Goal: Task Accomplishment & Management: Use online tool/utility

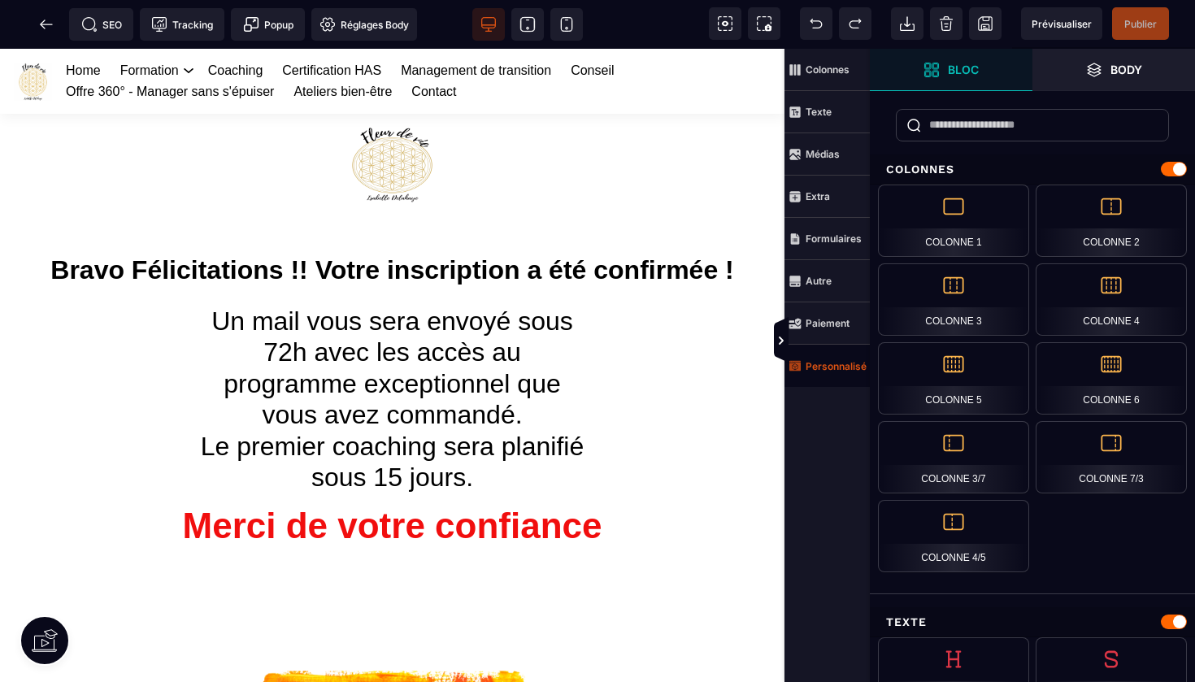
click at [834, 375] on span "Personnalisé" at bounding box center [826, 366] width 85 height 42
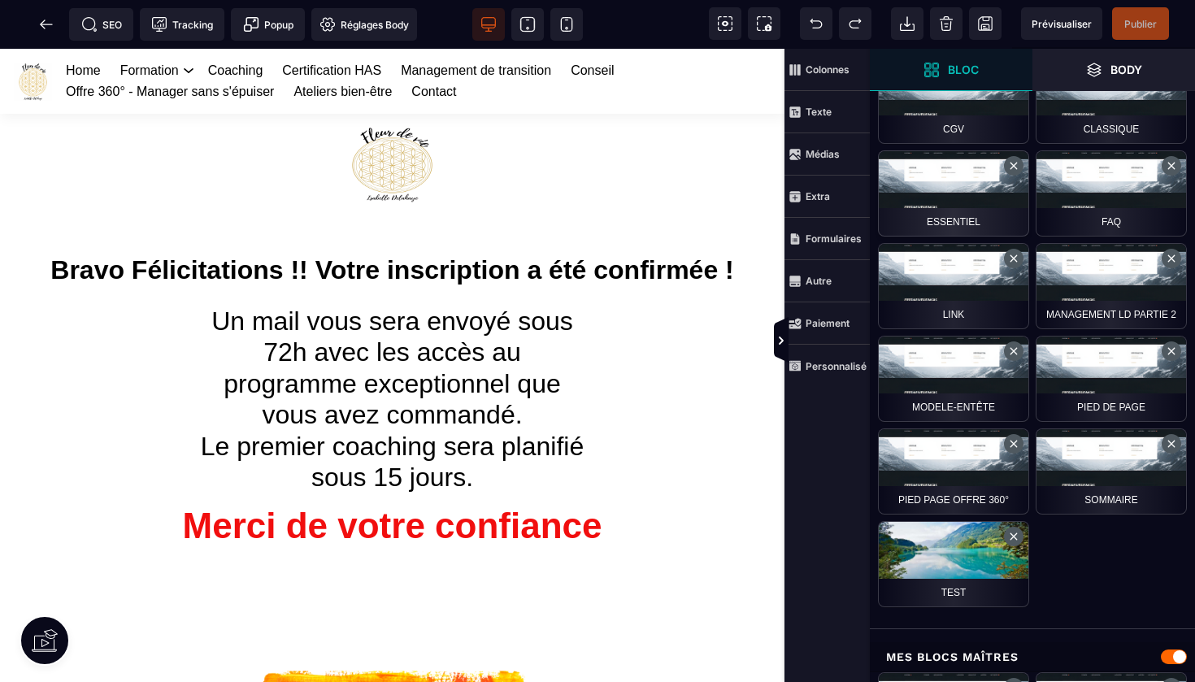
scroll to position [787, 0]
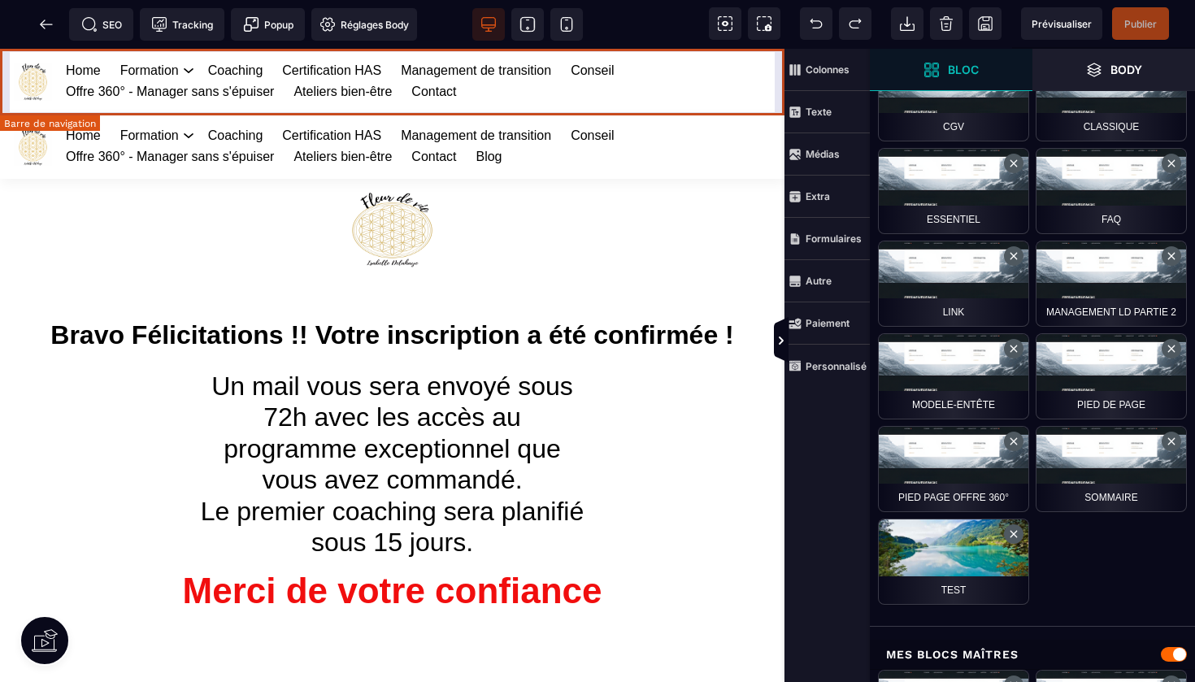
click at [781, 66] on div "Home Formation Management et leadership Gestion des risques en santé Management…" at bounding box center [392, 81] width 784 height 65
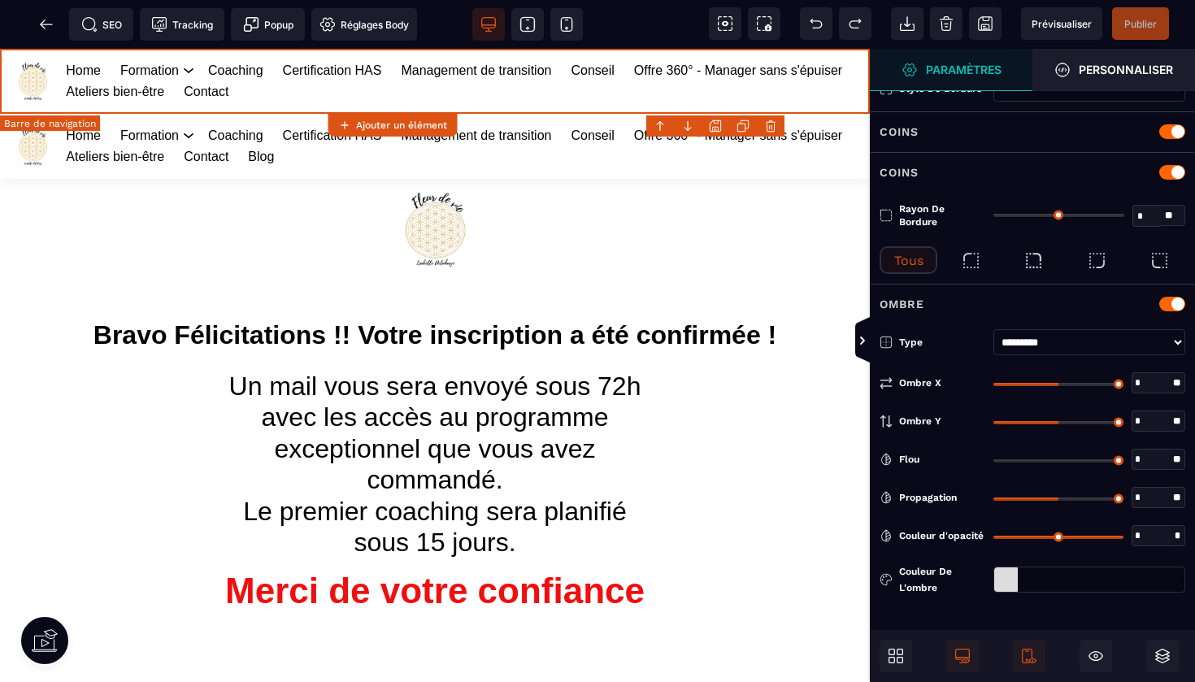
type input "*"
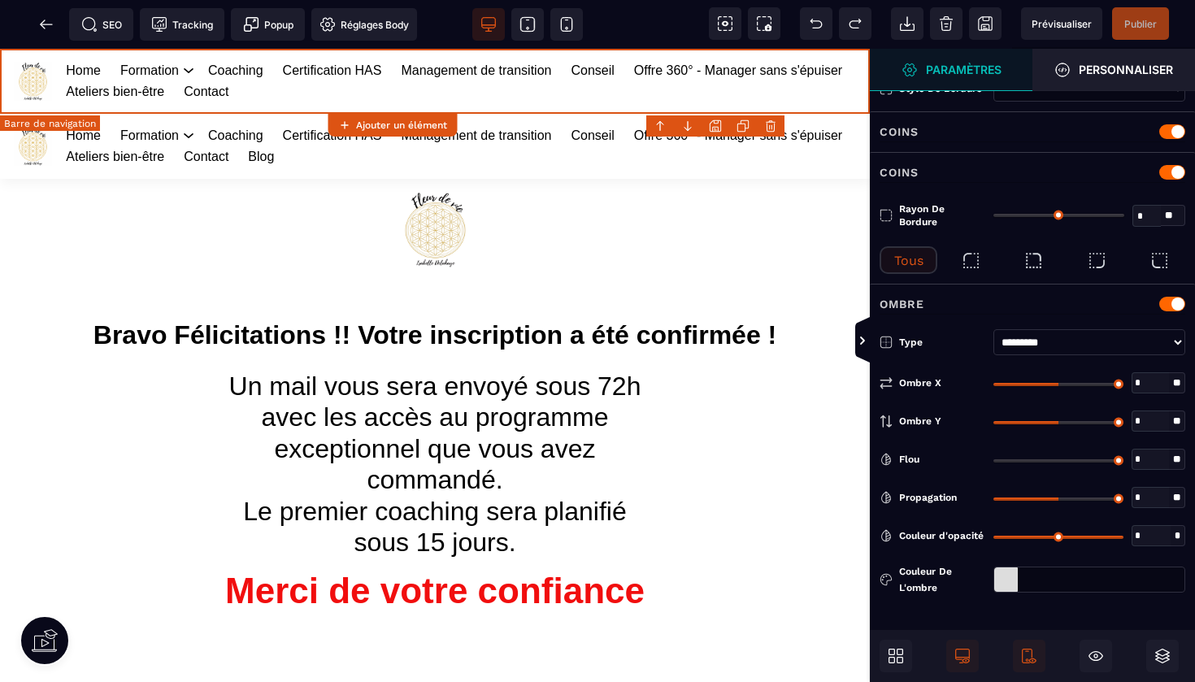
type input "**"
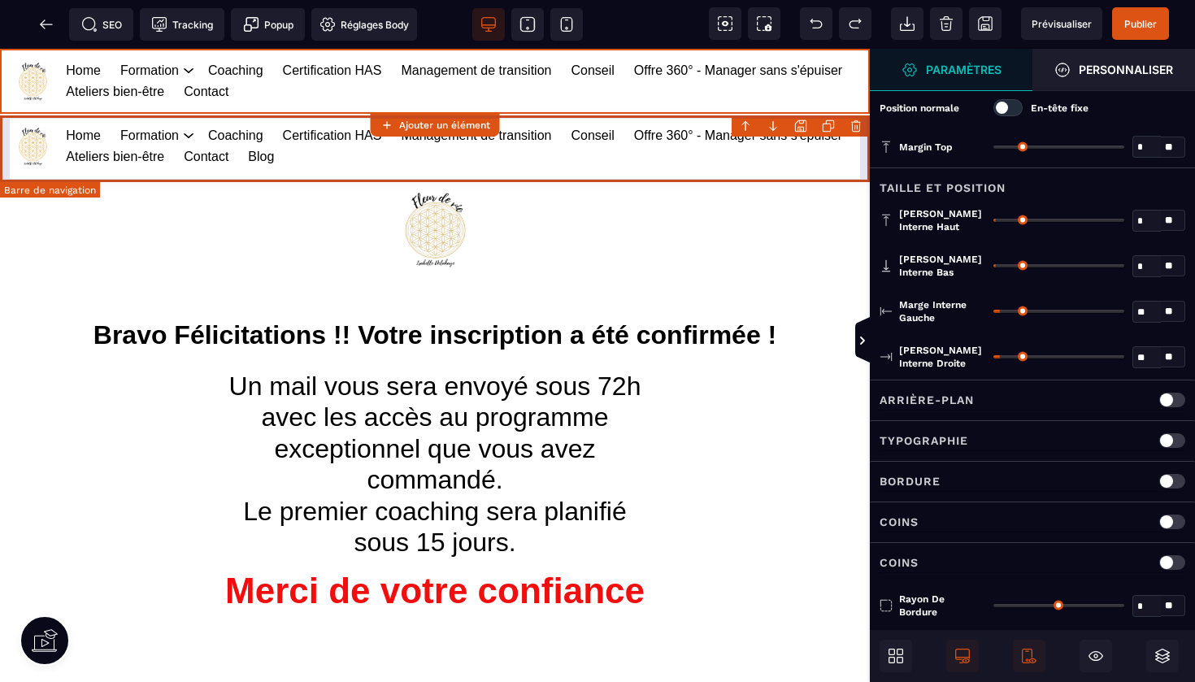
click at [857, 127] on body "B I U S A ******* Ajouter un élément" at bounding box center [597, 341] width 1195 height 682
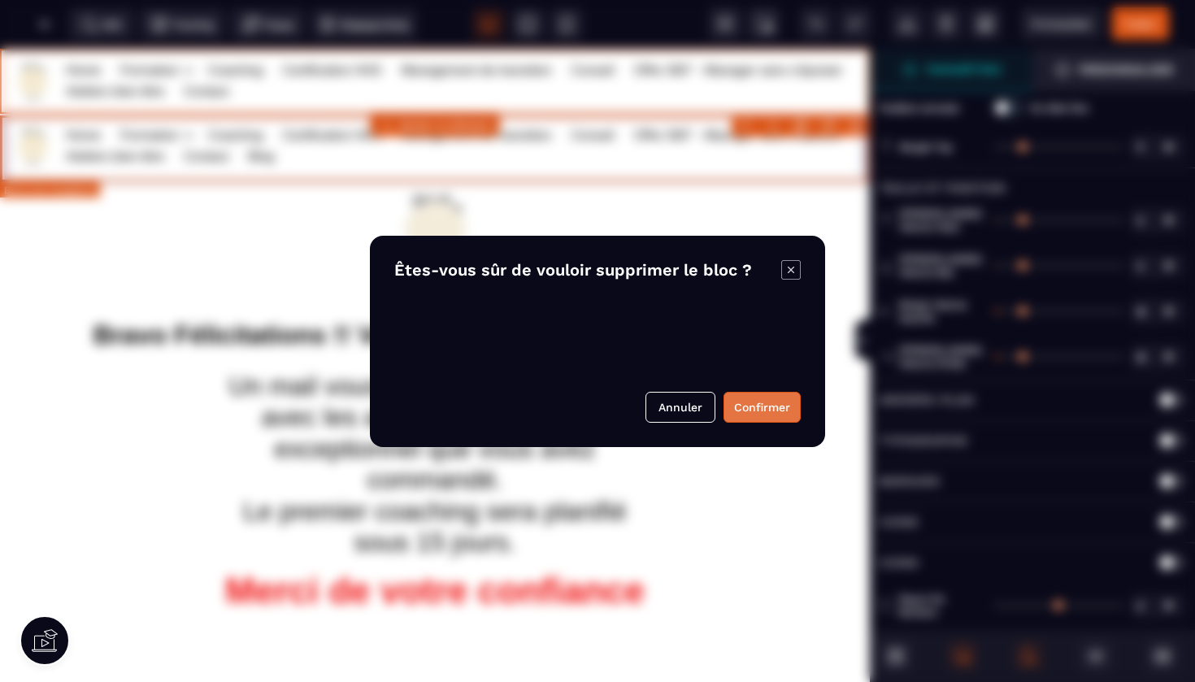
click at [757, 407] on button "Confirmer" at bounding box center [761, 407] width 77 height 31
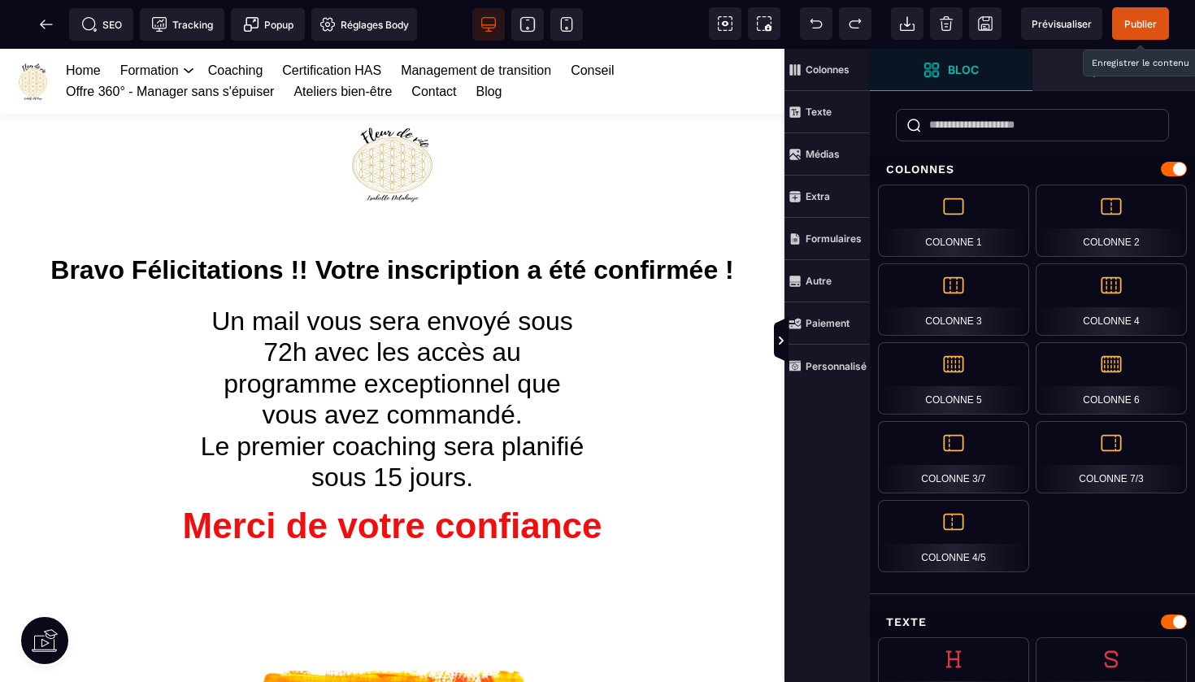
click at [1144, 22] on span "Publier" at bounding box center [1140, 24] width 33 height 12
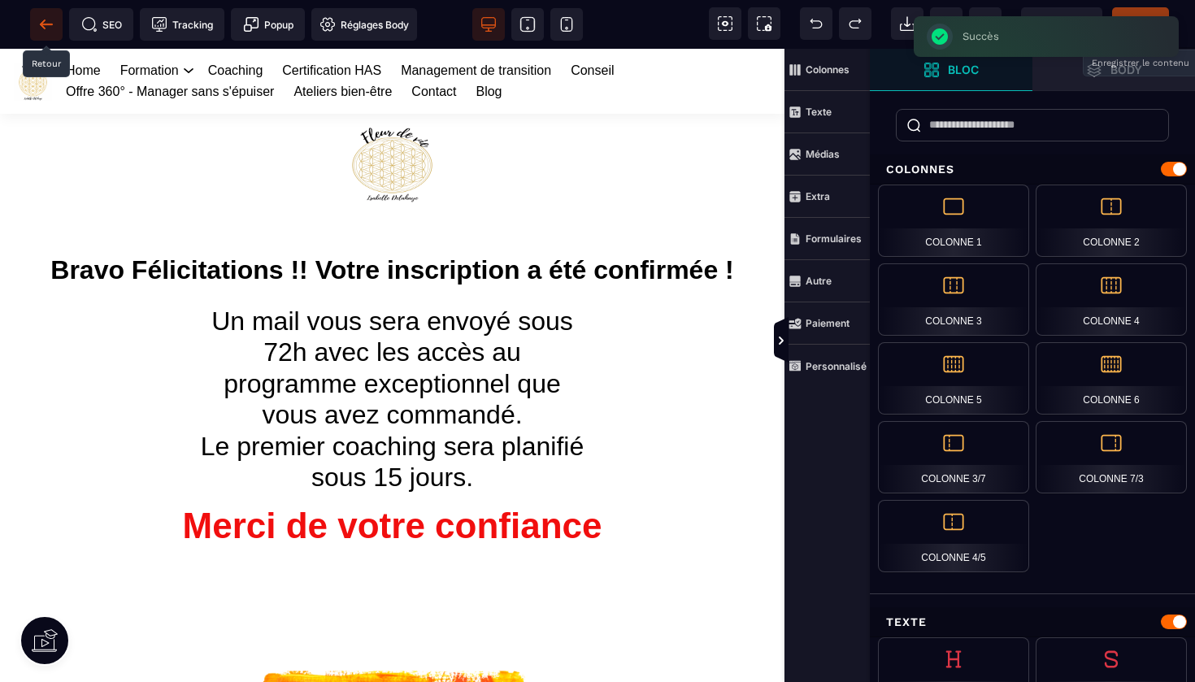
click at [47, 24] on icon at bounding box center [46, 24] width 12 height 1
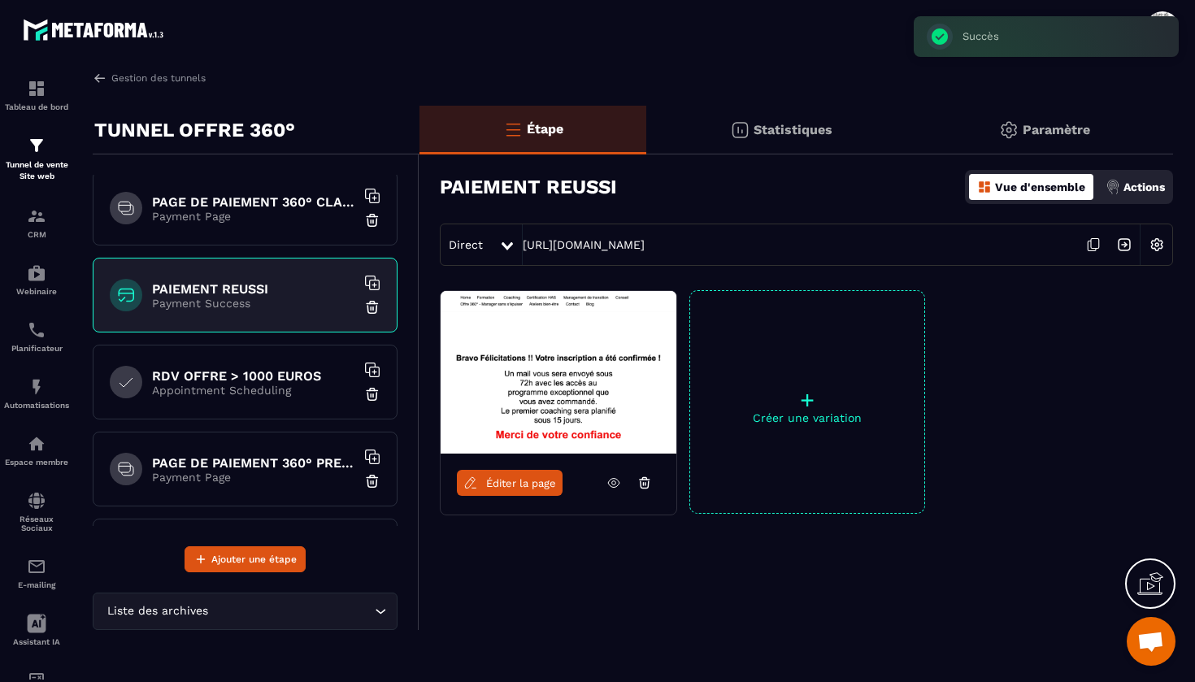
scroll to position [271, 0]
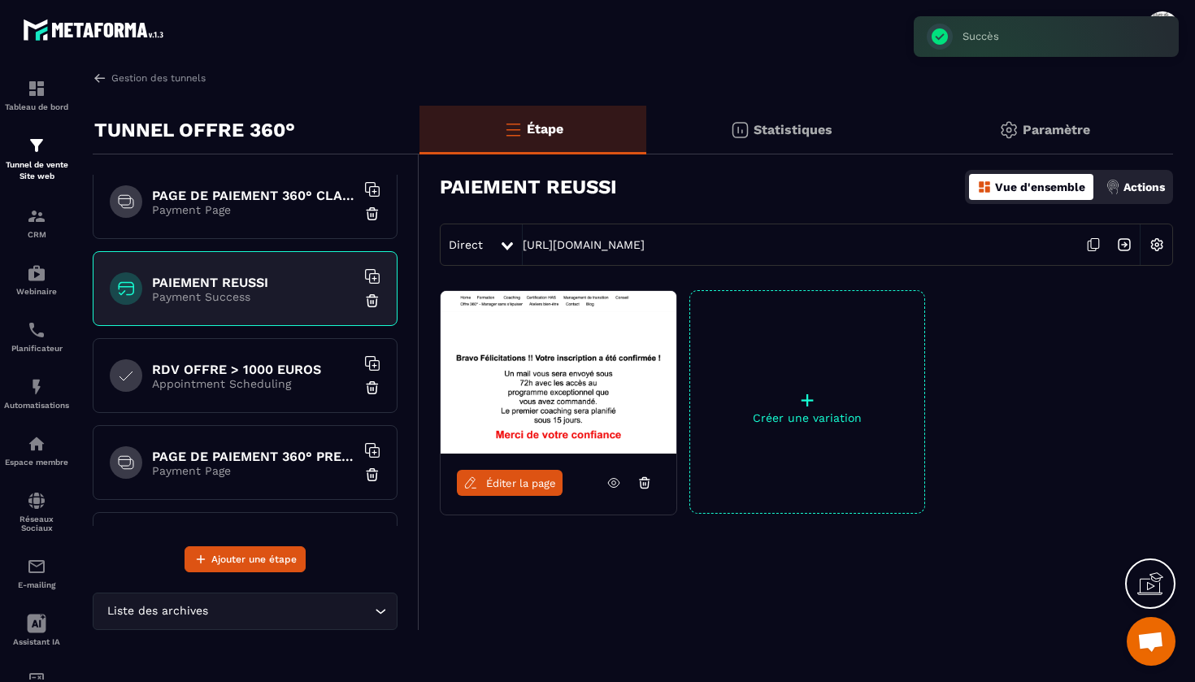
click at [292, 382] on p "Appointment Scheduling" at bounding box center [253, 383] width 203 height 13
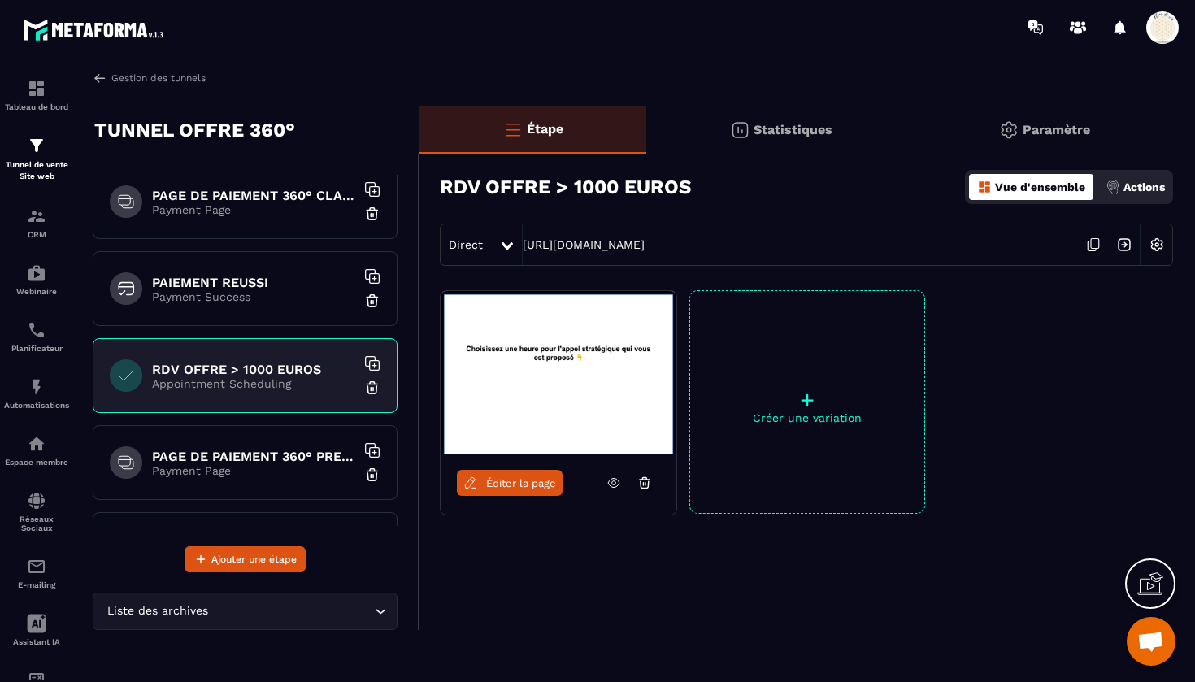
click at [301, 460] on h6 "PAGE DE PAIEMENT 360° PREMIUM" at bounding box center [253, 456] width 203 height 15
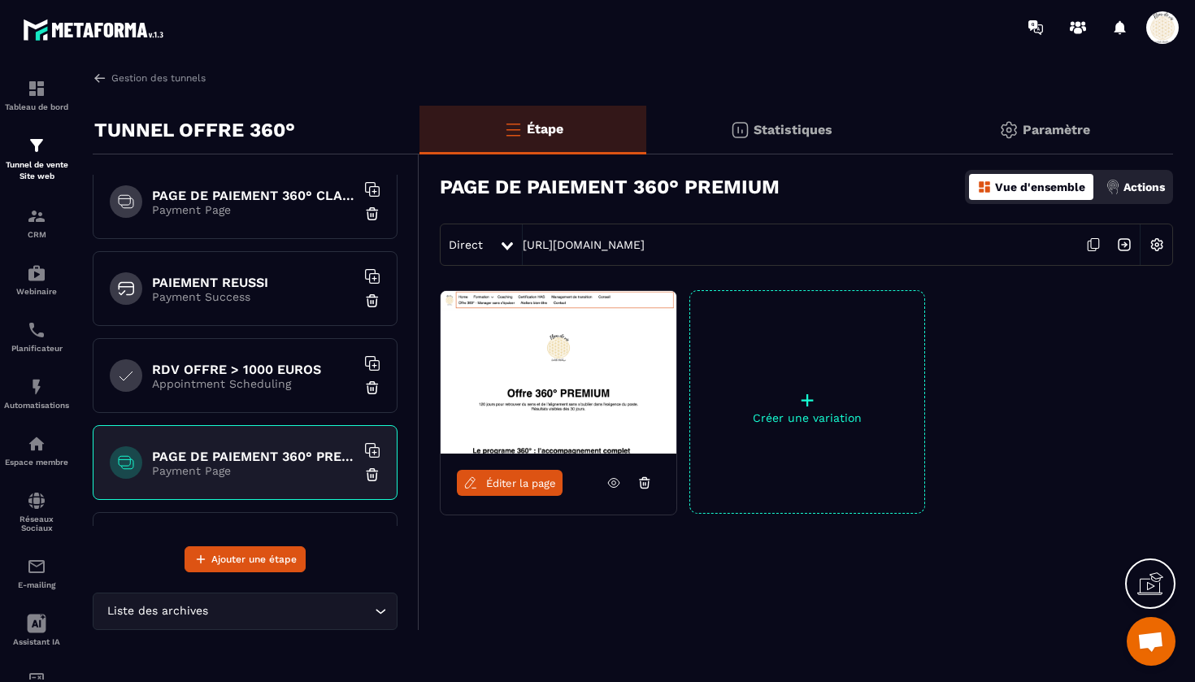
click at [520, 478] on span "Éditer la page" at bounding box center [521, 483] width 70 height 12
